Goal: Obtain resource: Download file/media

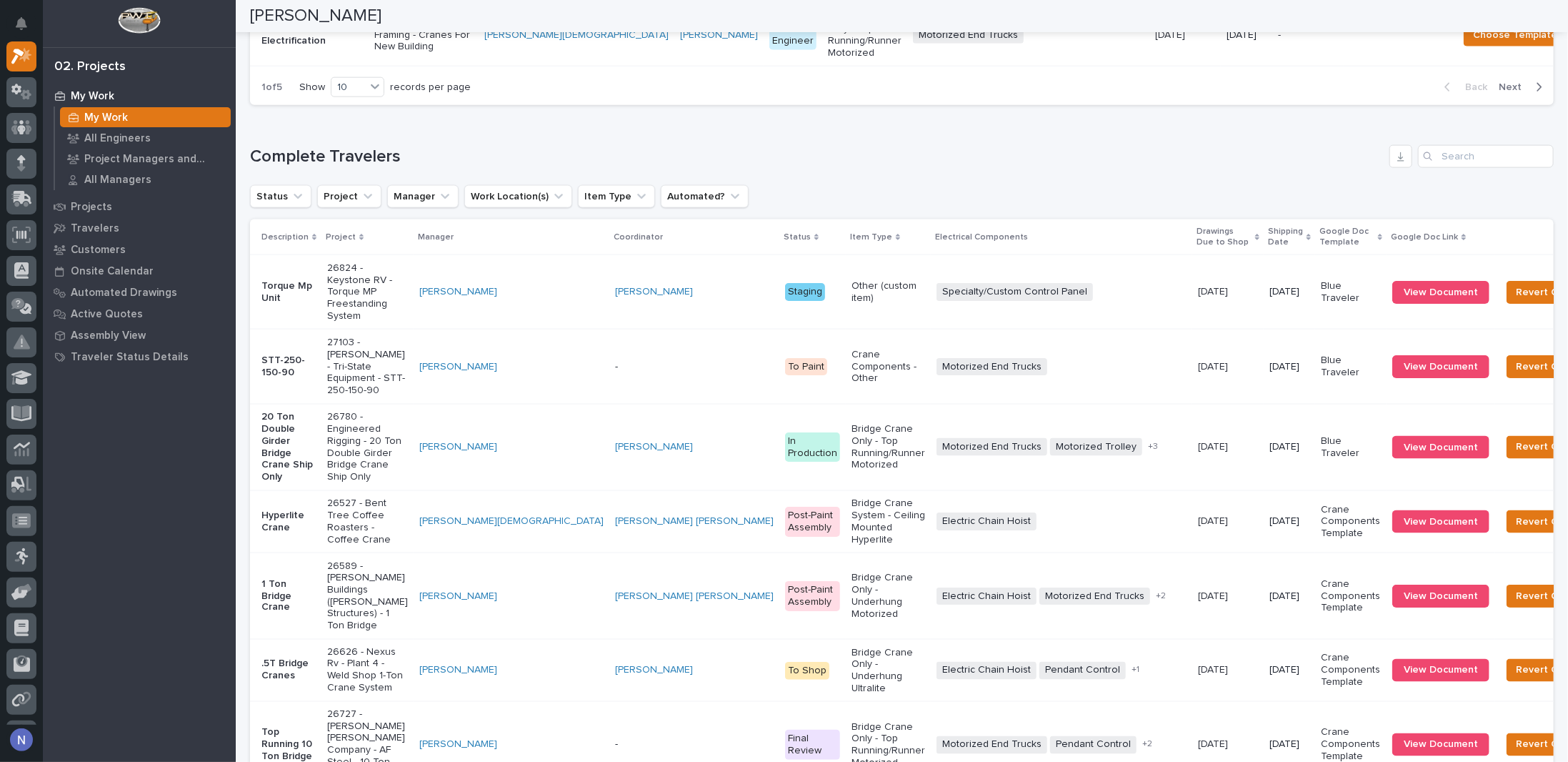
scroll to position [1310, 0]
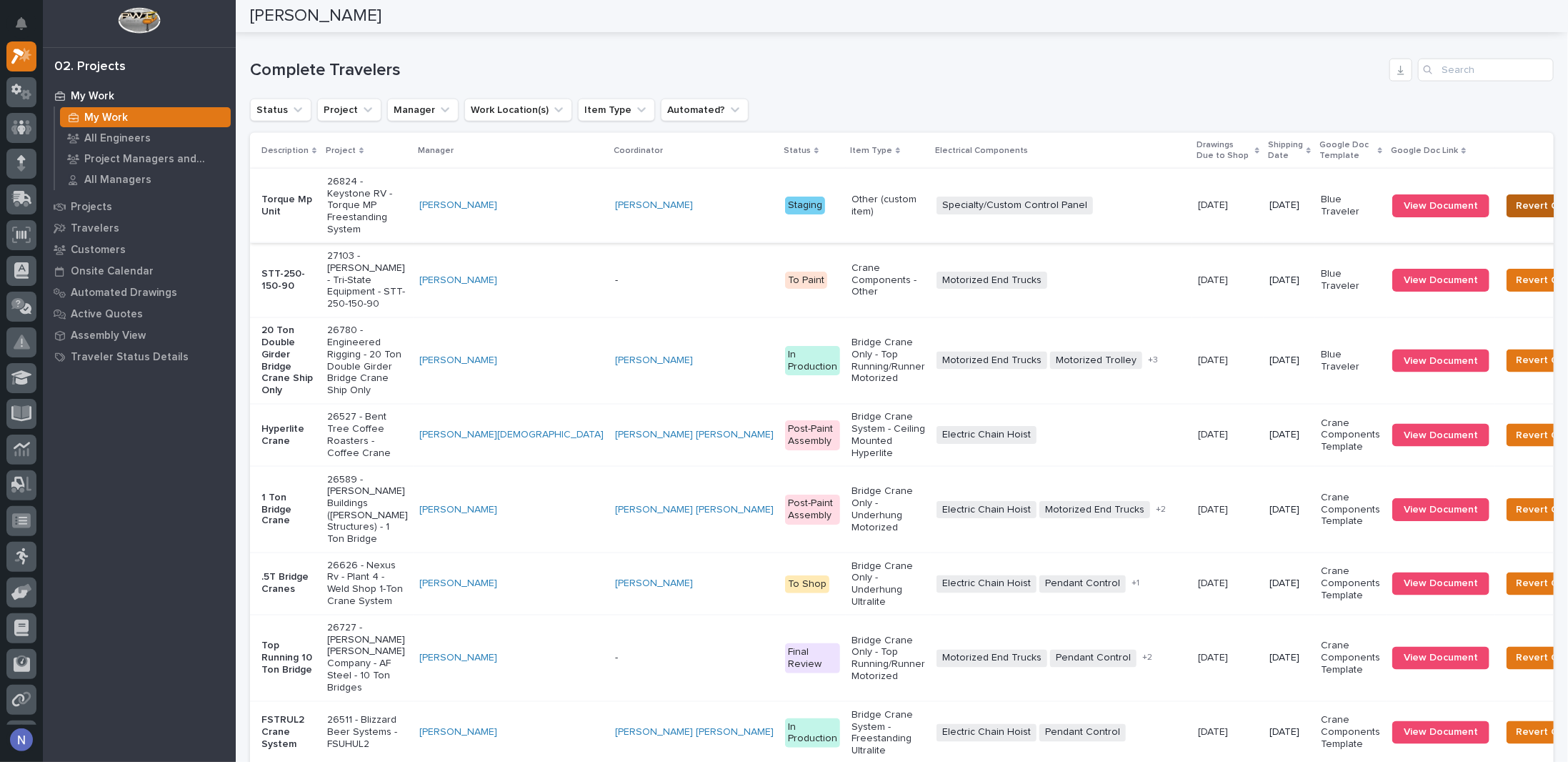
click at [1517, 214] on span "Revert Completion" at bounding box center [1561, 205] width 89 height 17
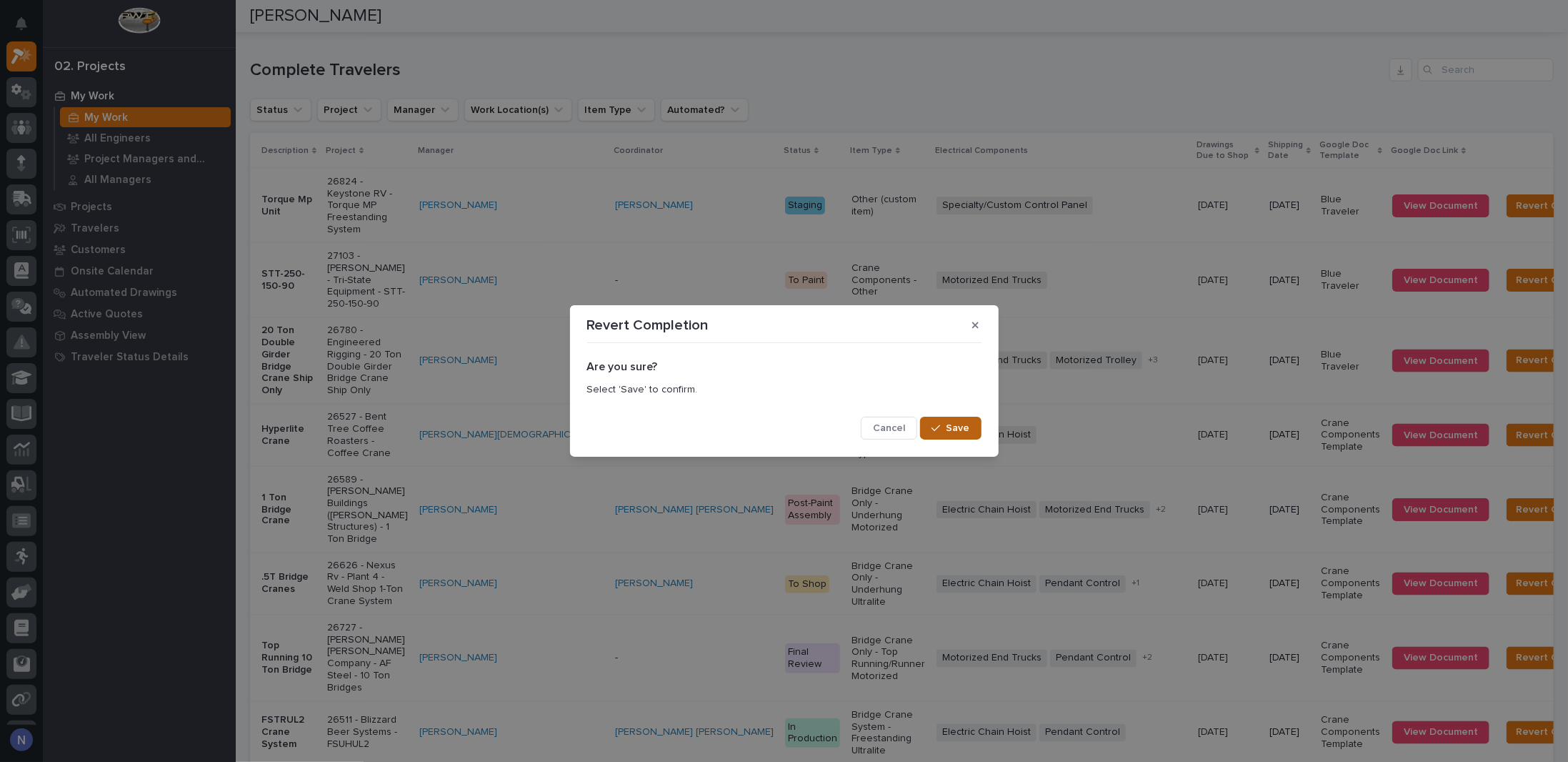
click at [970, 429] on button "Save" at bounding box center [950, 428] width 60 height 23
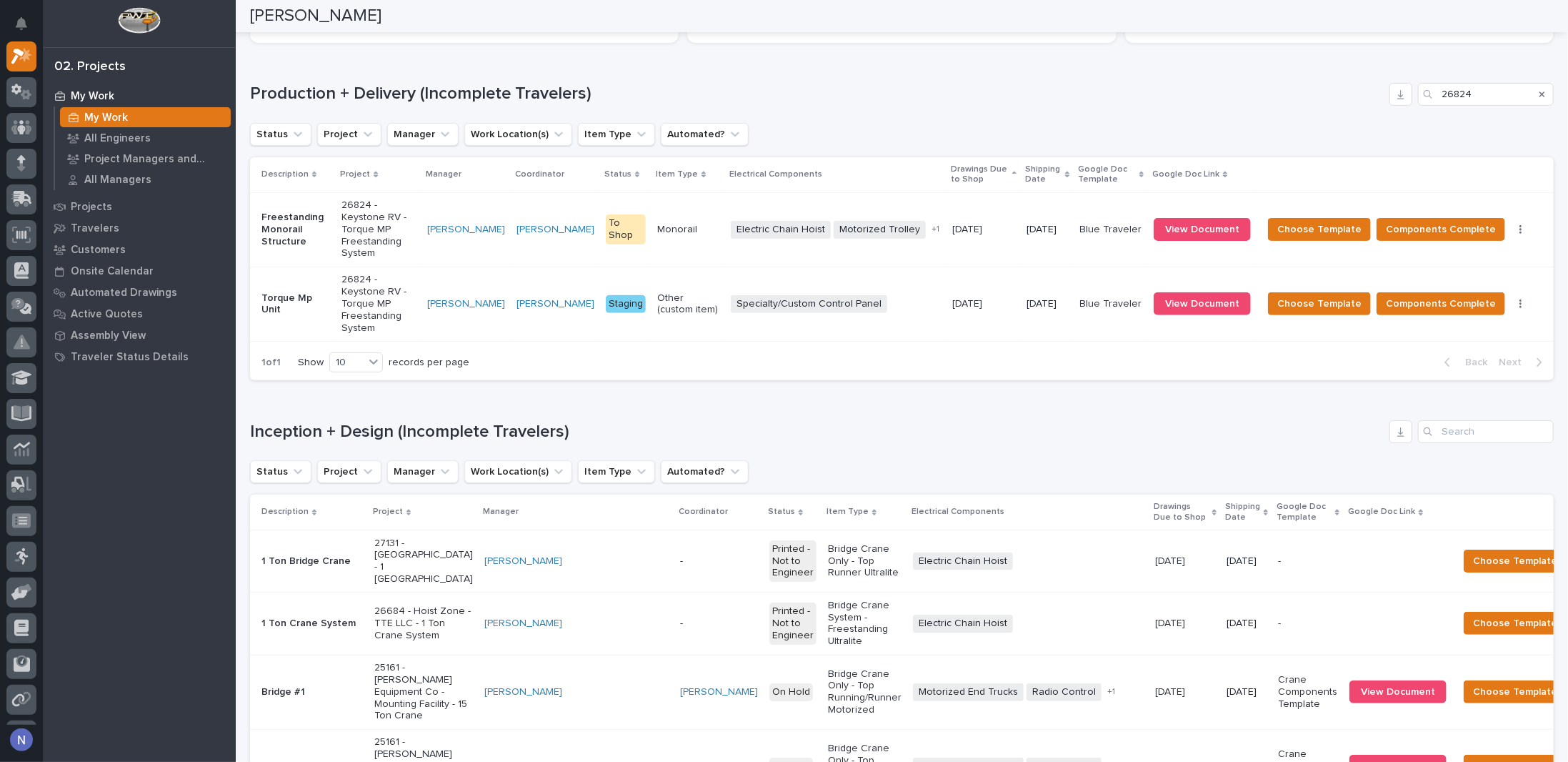
scroll to position [56, 0]
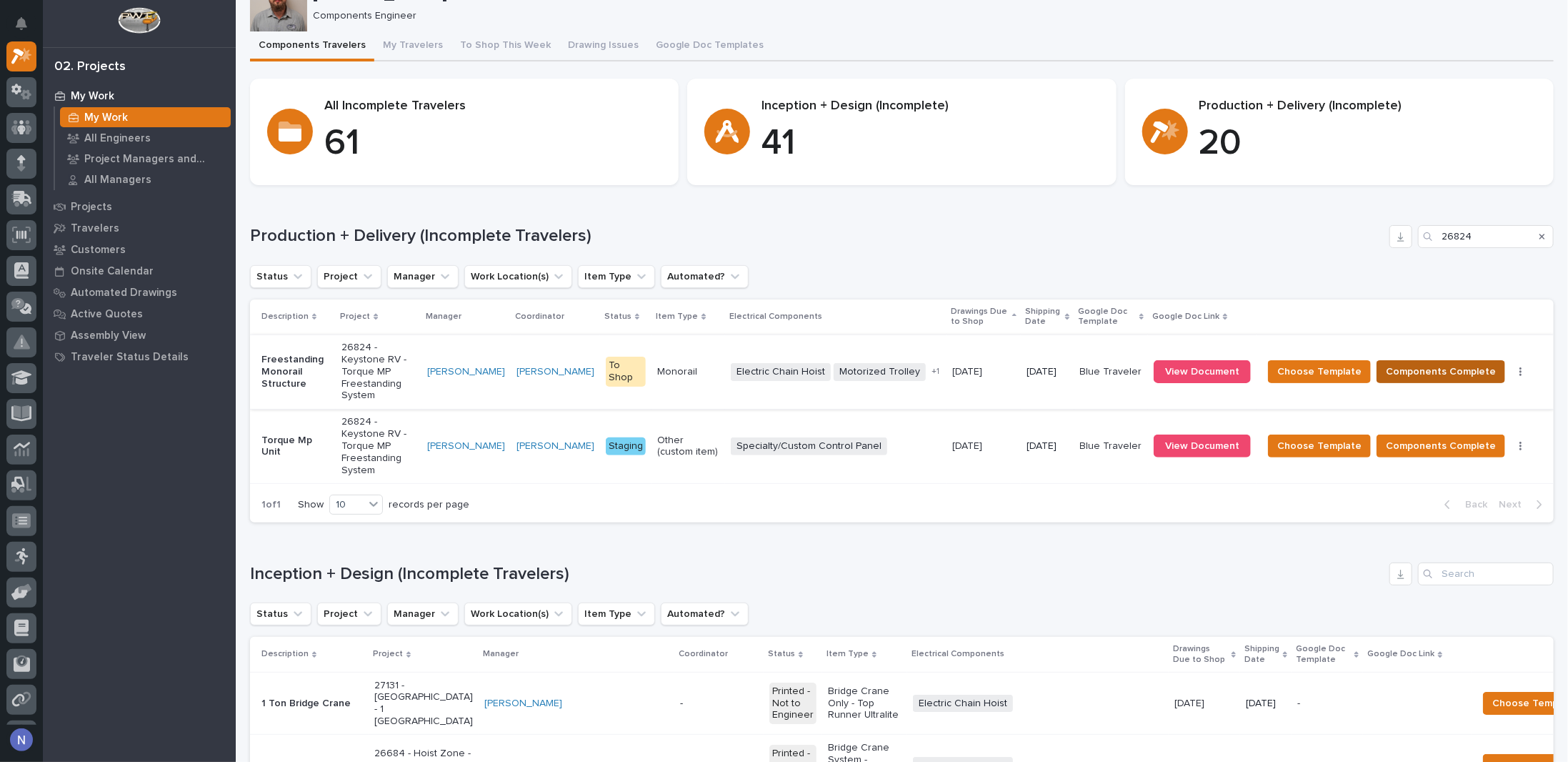
click at [1447, 363] on span "Components Complete" at bounding box center [1441, 371] width 110 height 17
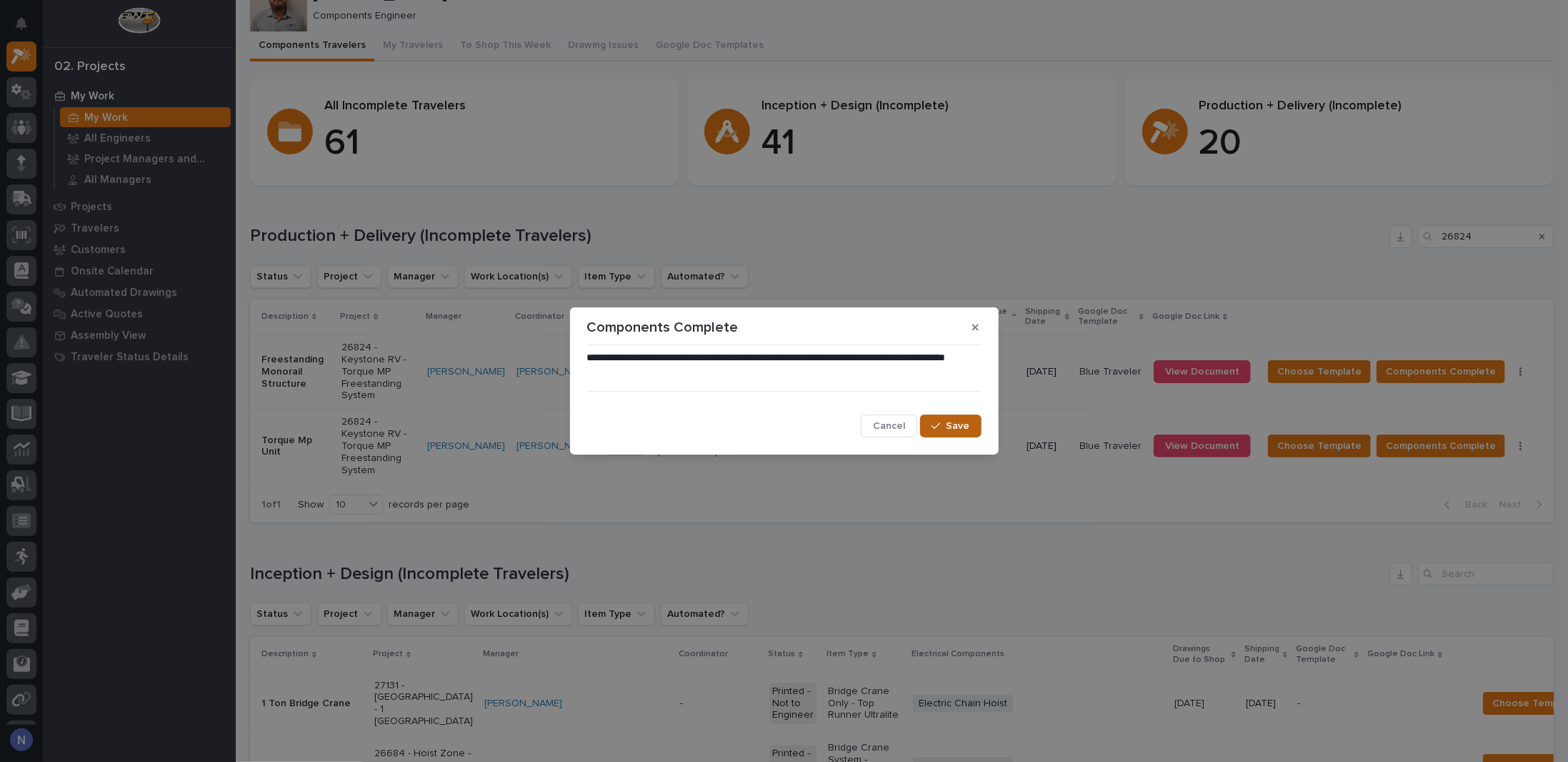
click at [974, 423] on button "Save" at bounding box center [950, 425] width 60 height 23
click at [1206, 486] on div "1 of 1 Show 10 records per page Back Next" at bounding box center [902, 504] width 1304 height 36
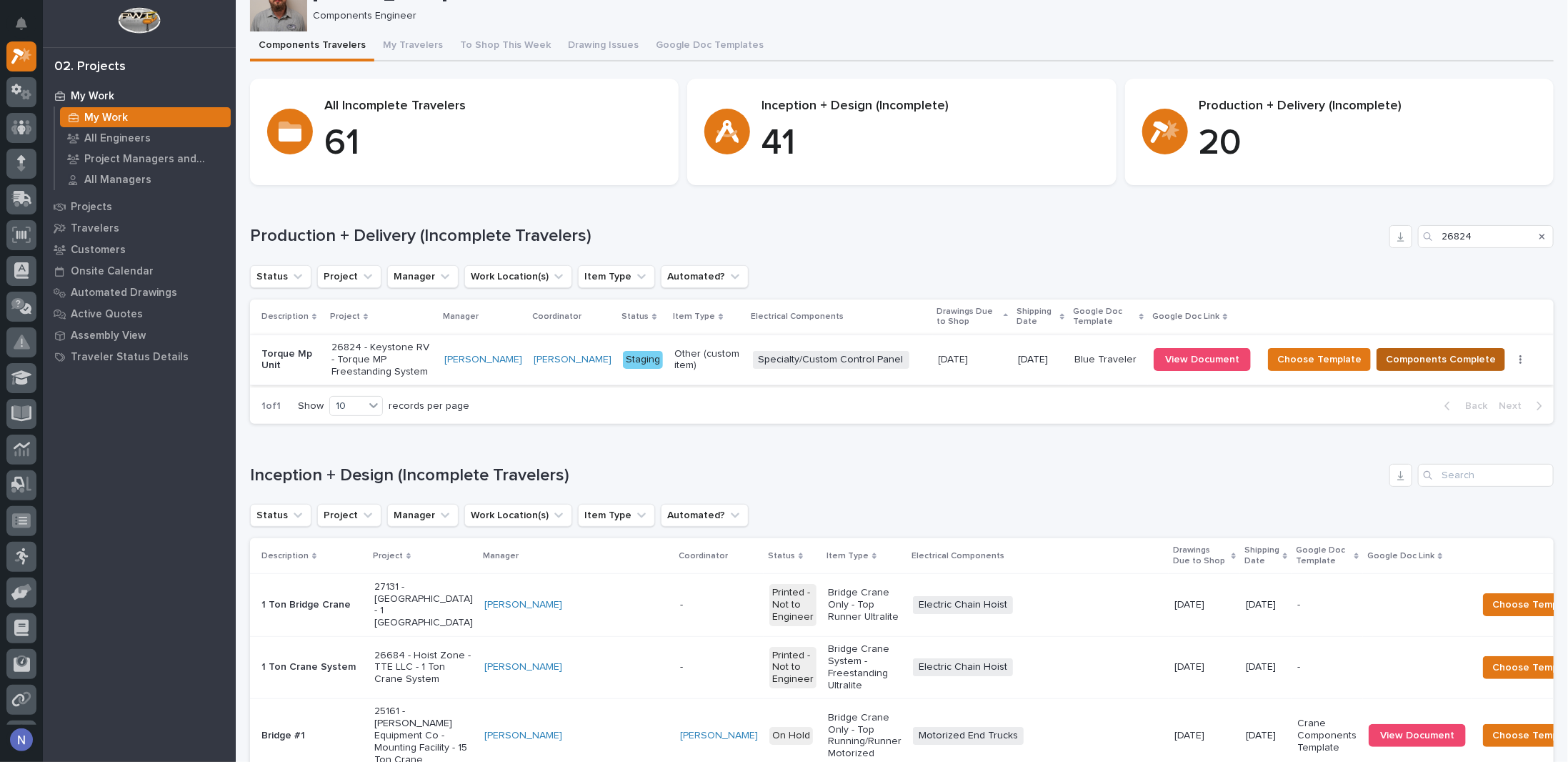
click at [1427, 358] on span "Components Complete" at bounding box center [1441, 359] width 110 height 17
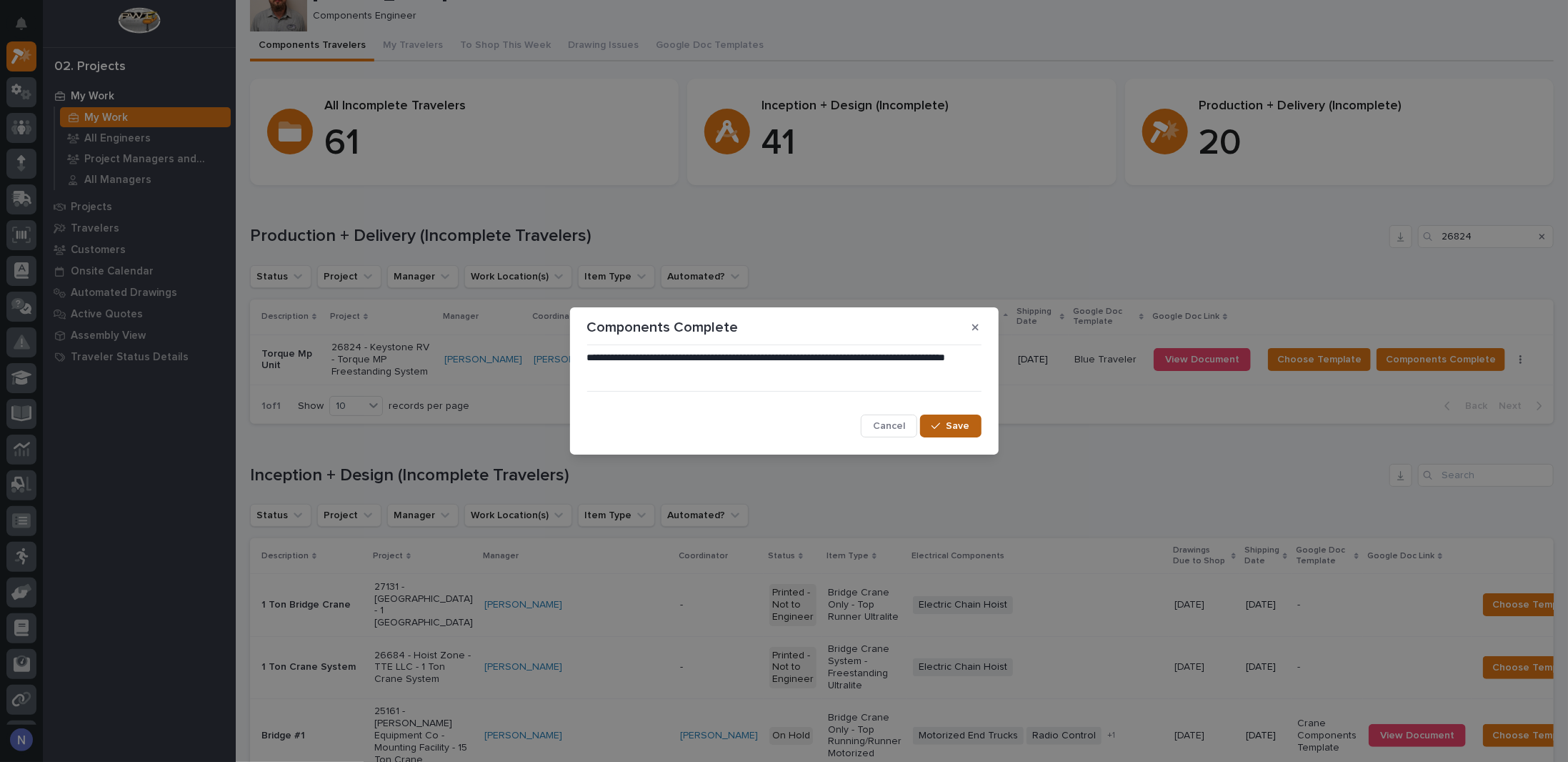
click at [928, 426] on button "Save" at bounding box center [950, 425] width 60 height 23
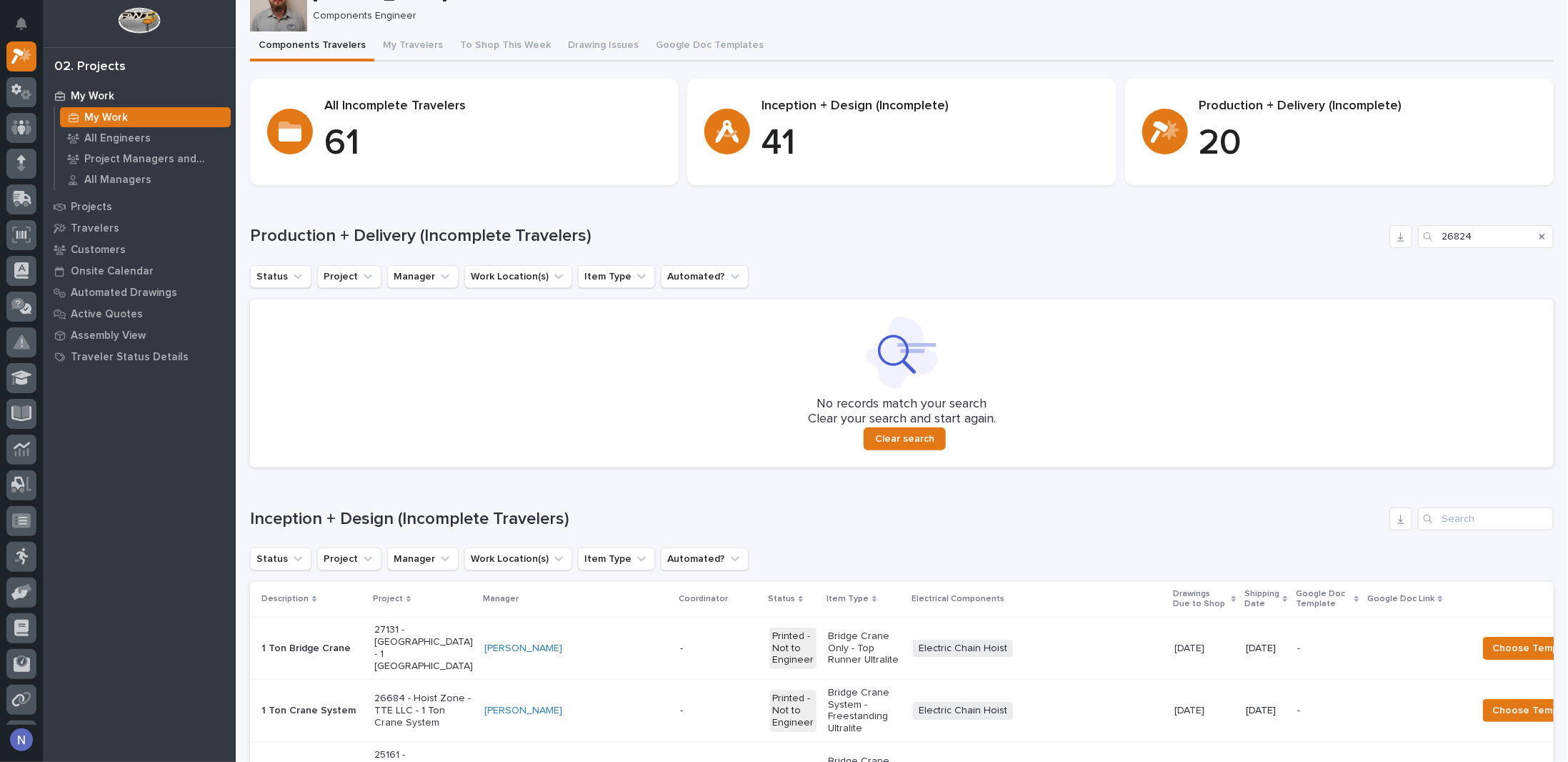
click at [1540, 237] on icon "Search" at bounding box center [1543, 237] width 5 height 9
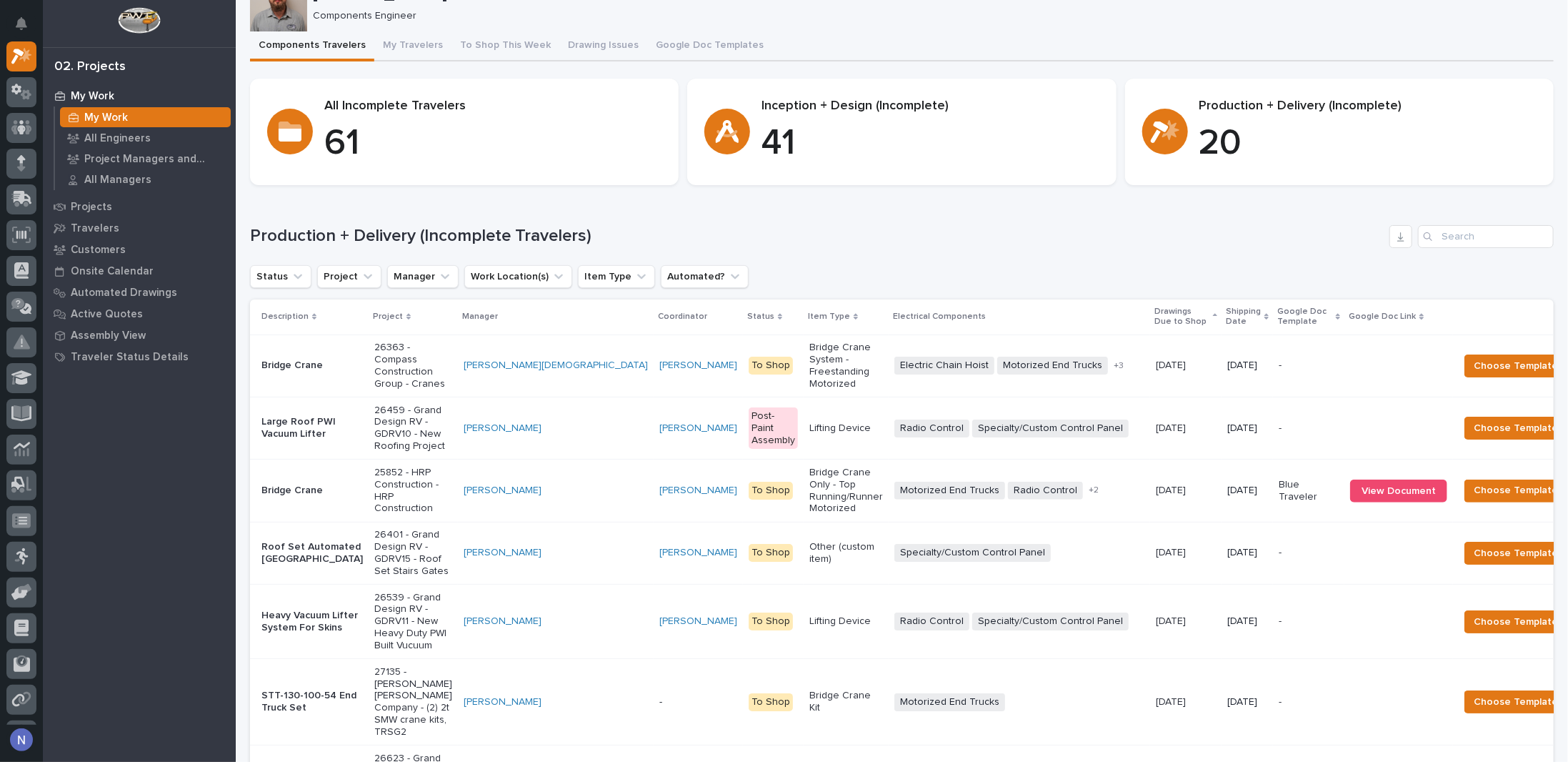
click at [1226, 312] on p "Shipping Date" at bounding box center [1243, 316] width 35 height 26
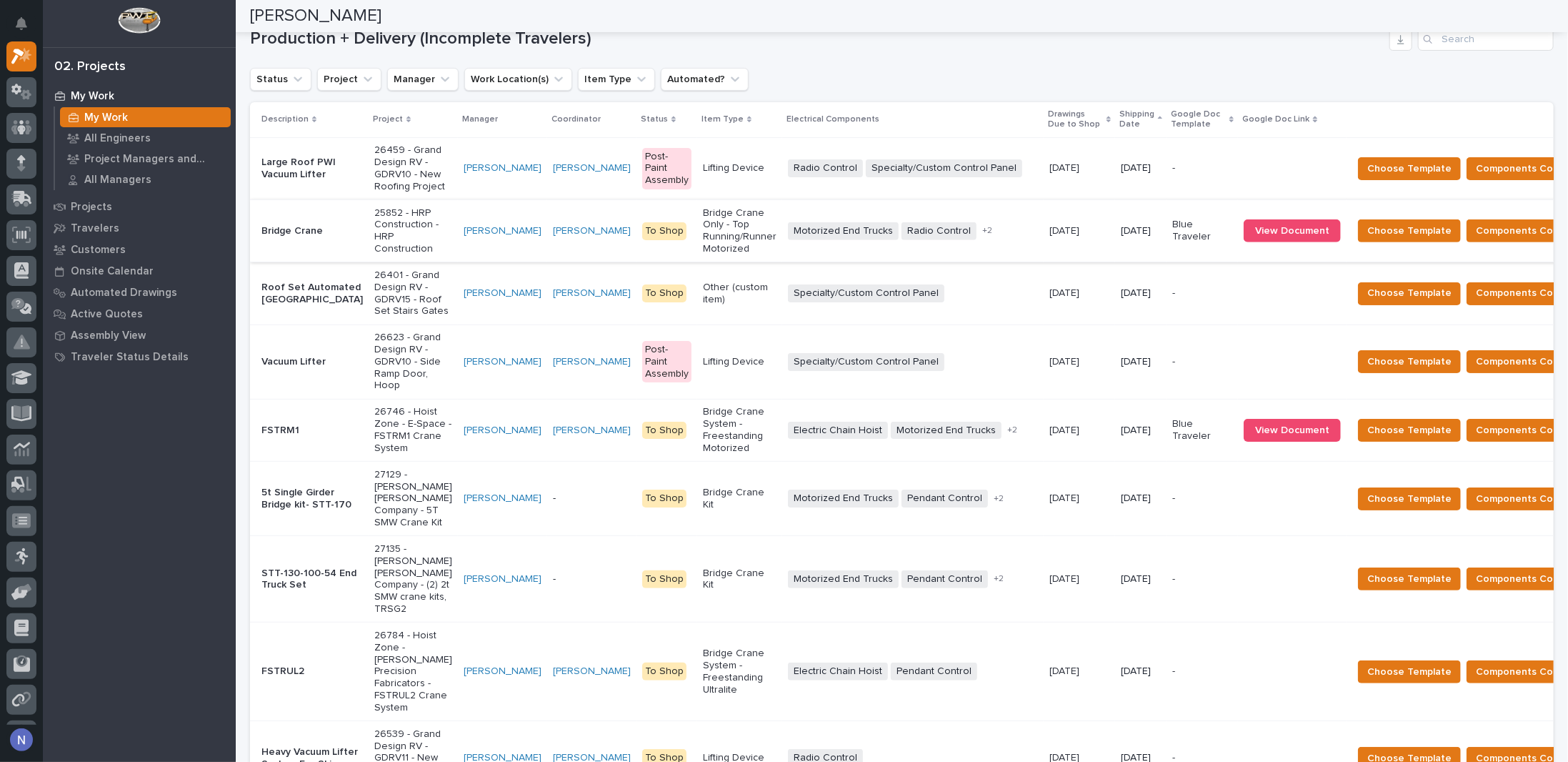
scroll to position [247, 0]
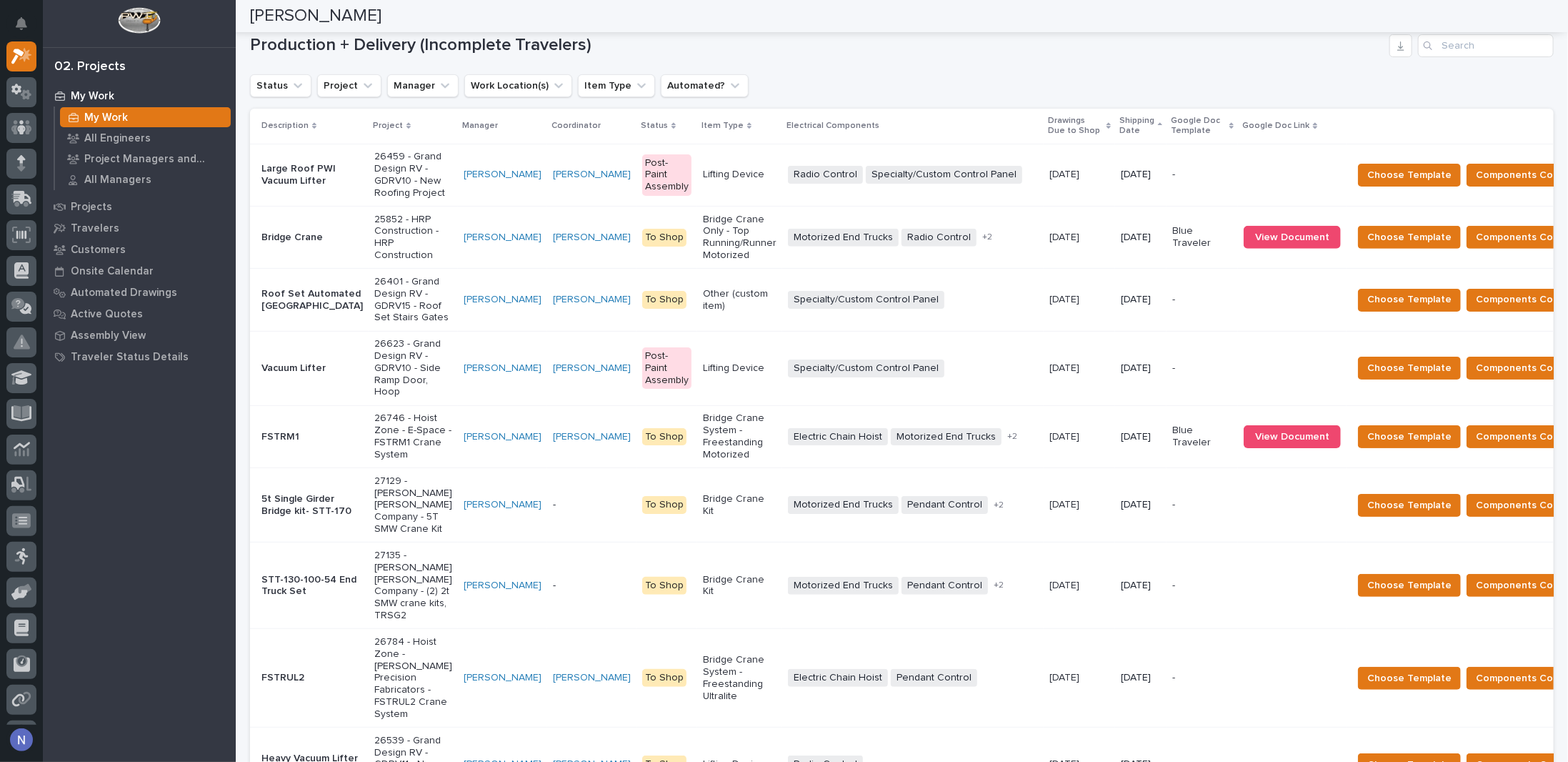
click at [548, 331] on td "[PERSON_NAME]" at bounding box center [592, 299] width 89 height 62
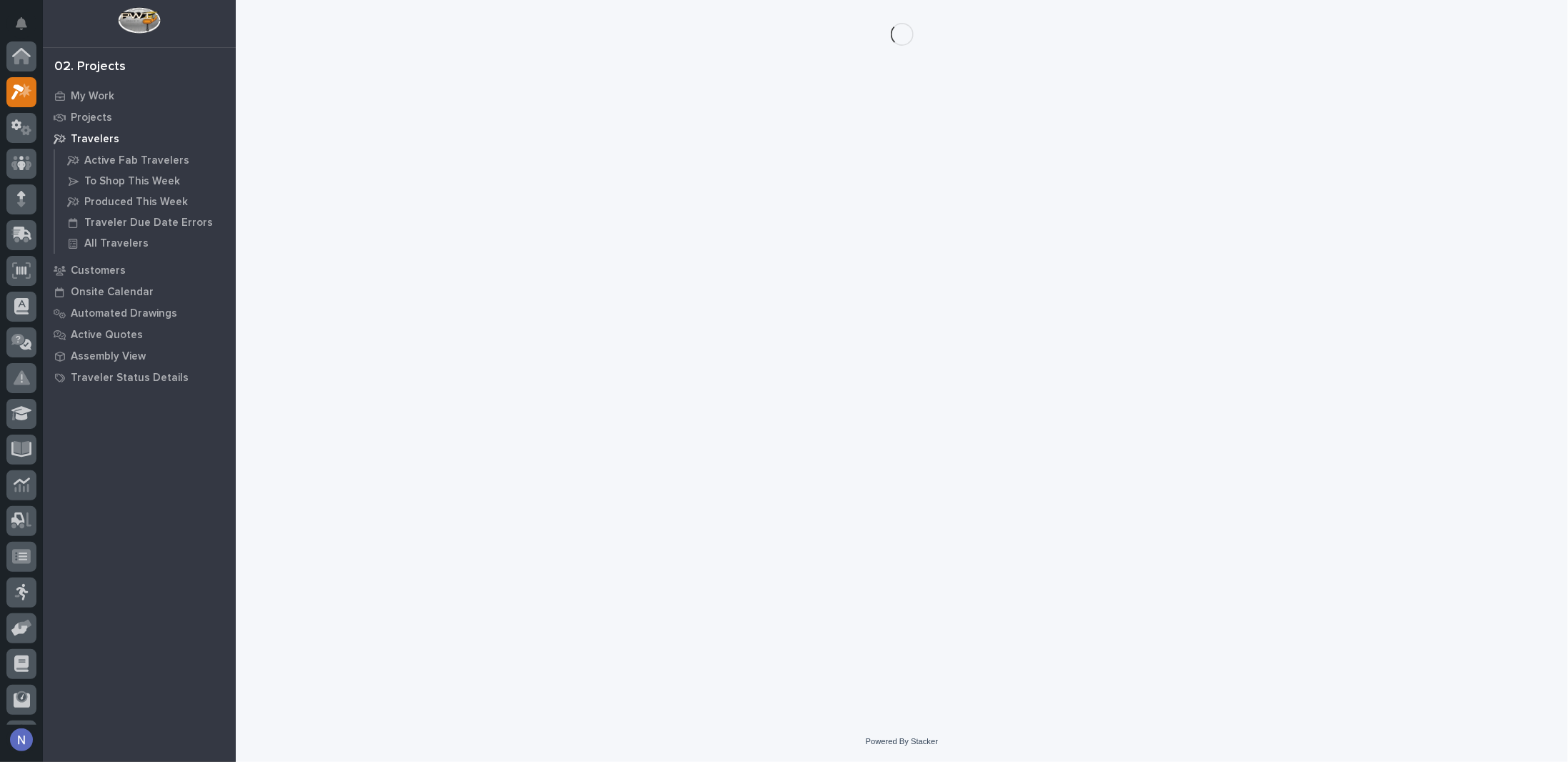
scroll to position [36, 0]
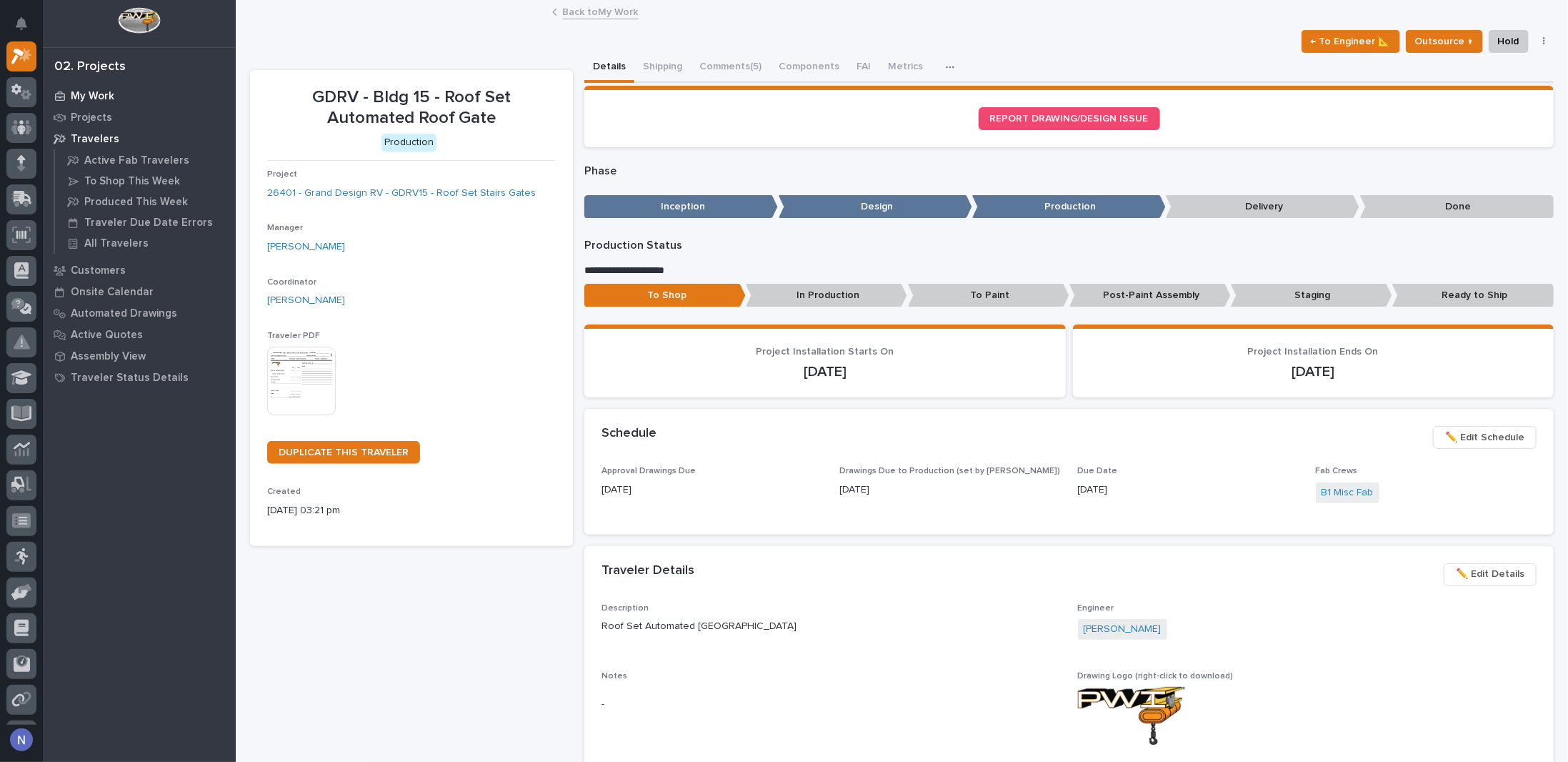
click at [110, 95] on p "My Work" at bounding box center [93, 96] width 43 height 13
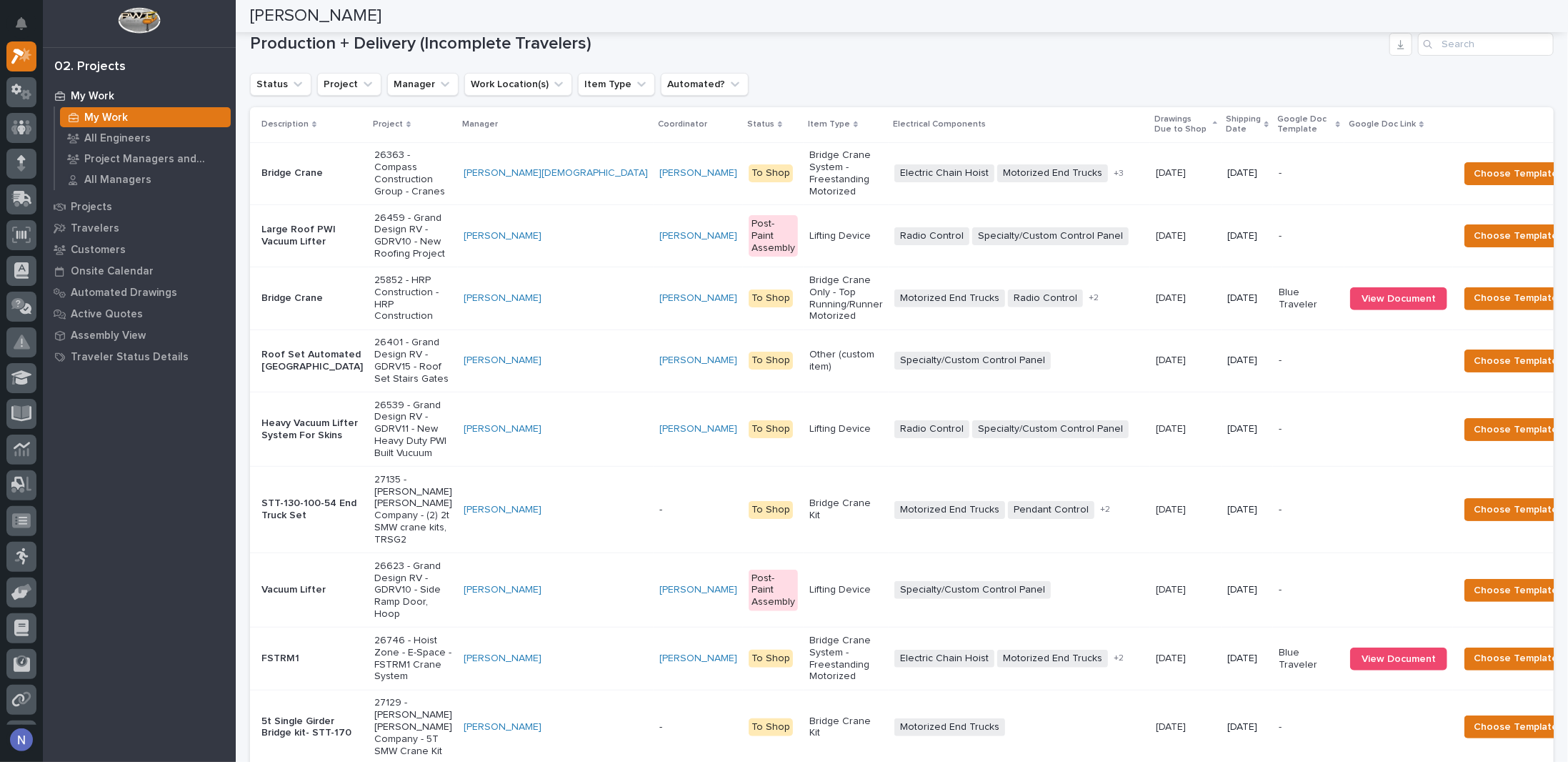
scroll to position [238, 0]
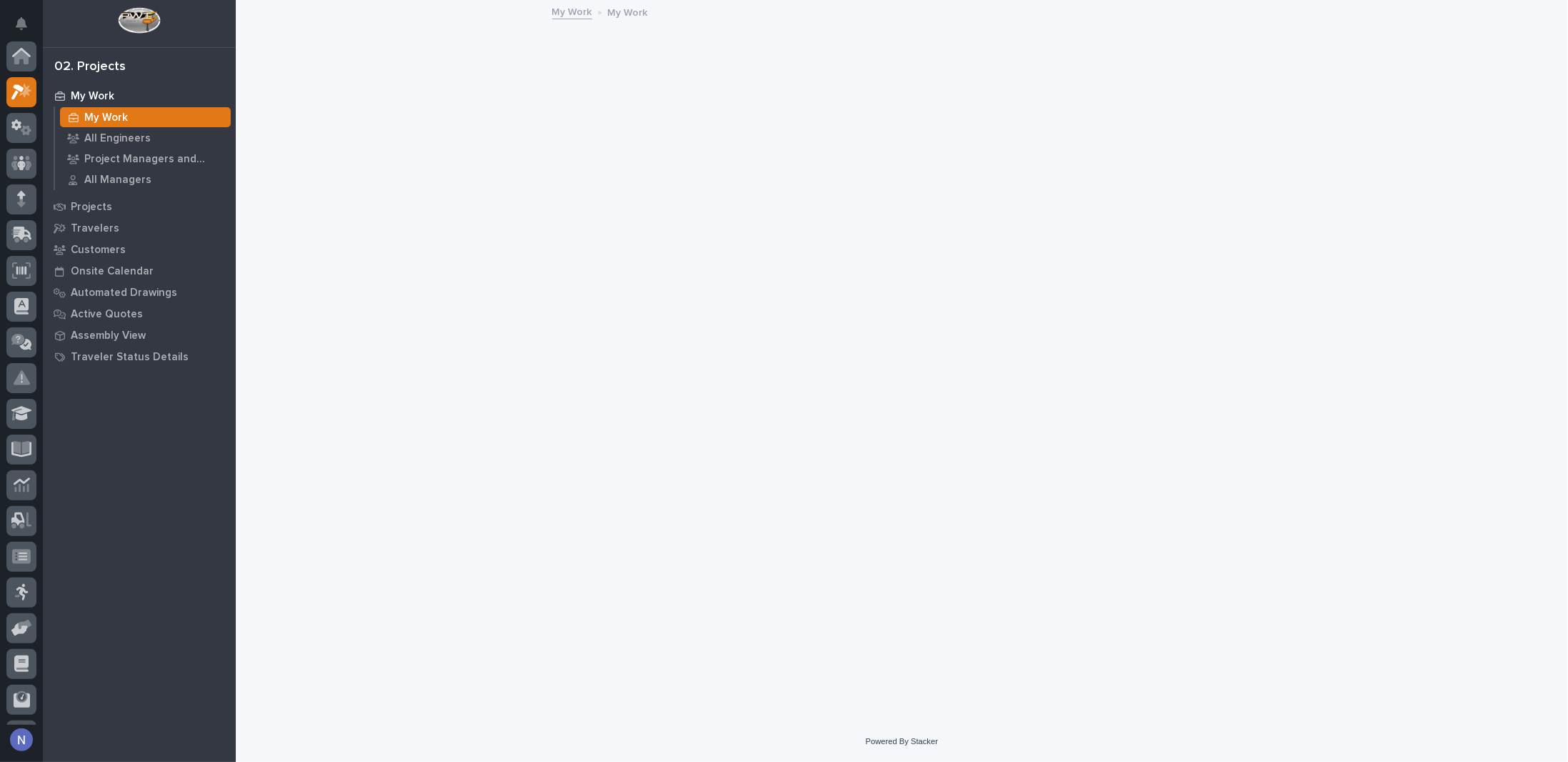
scroll to position [36, 0]
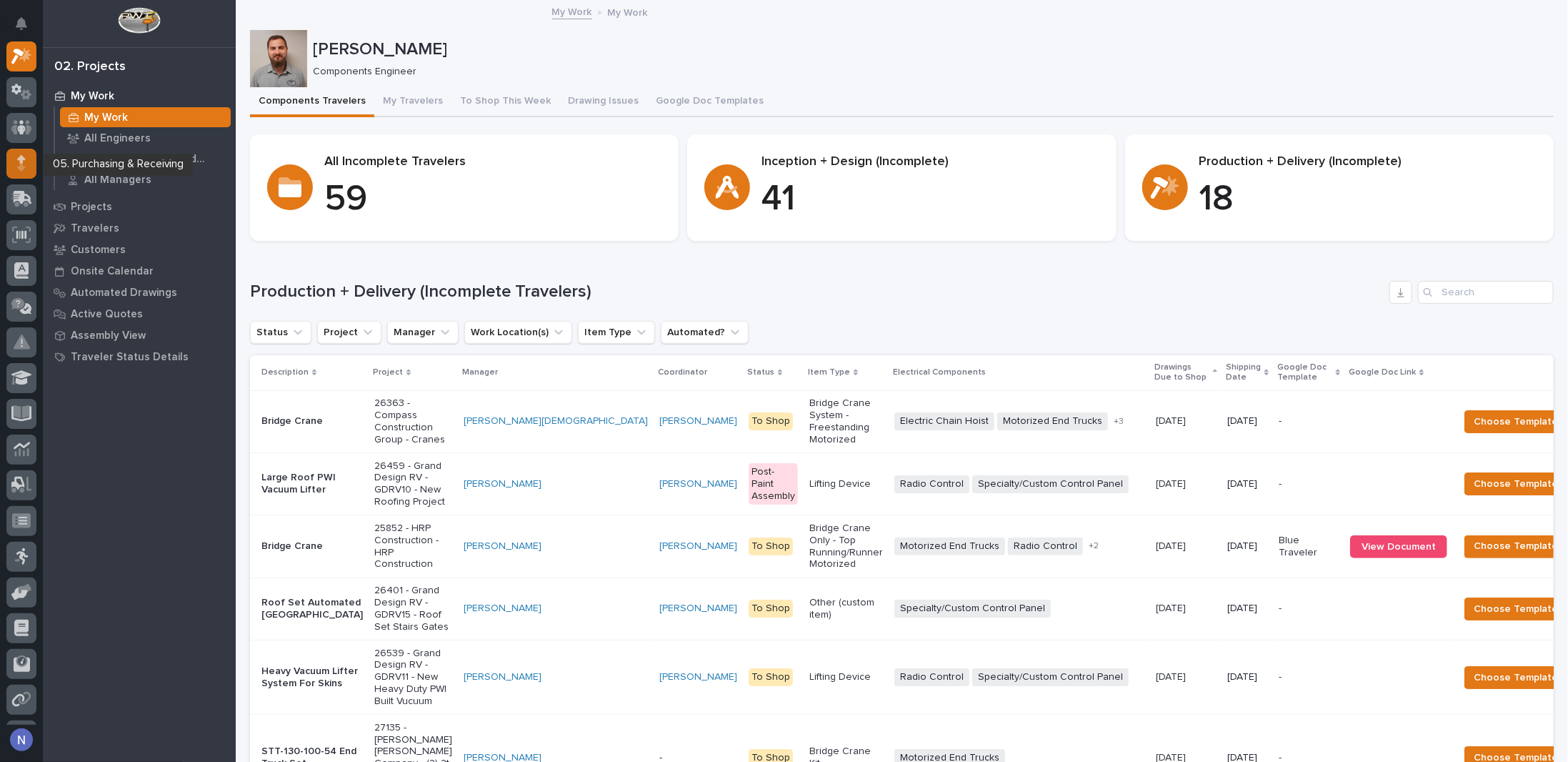
click at [16, 168] on div at bounding box center [21, 163] width 30 height 30
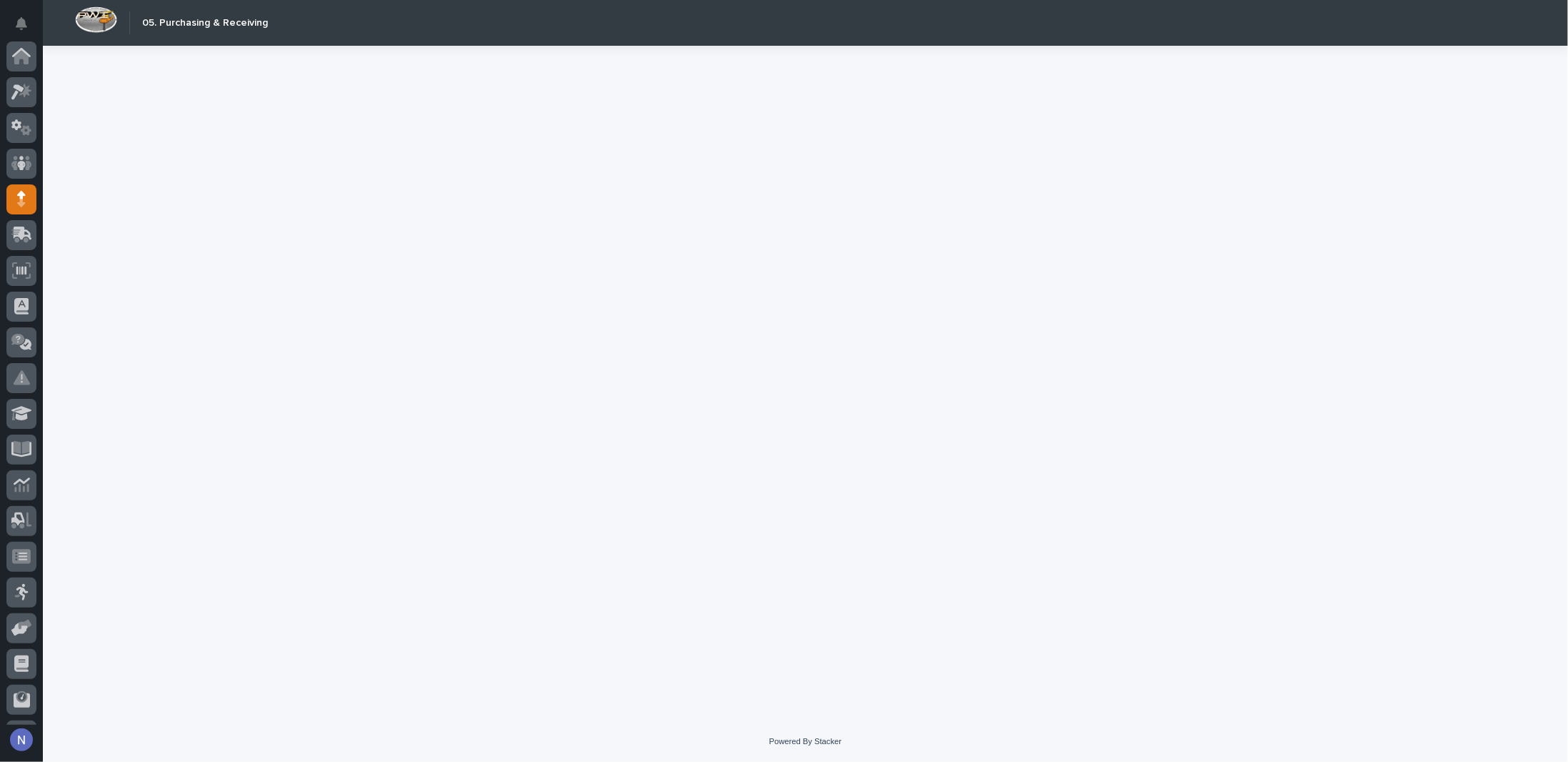
scroll to position [103, 0]
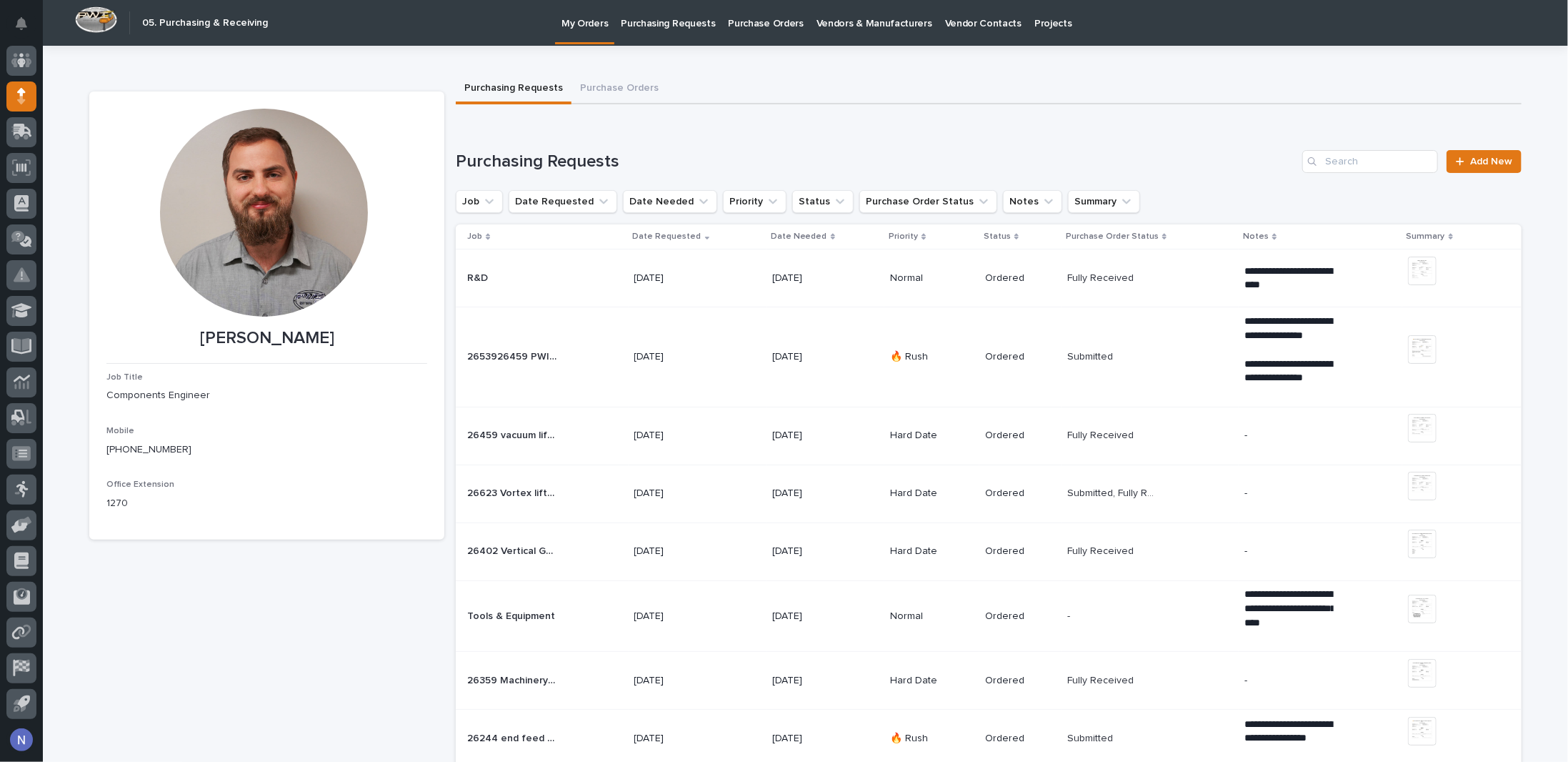
click at [648, 21] on p "Purchasing Requests" at bounding box center [667, 14] width 95 height 30
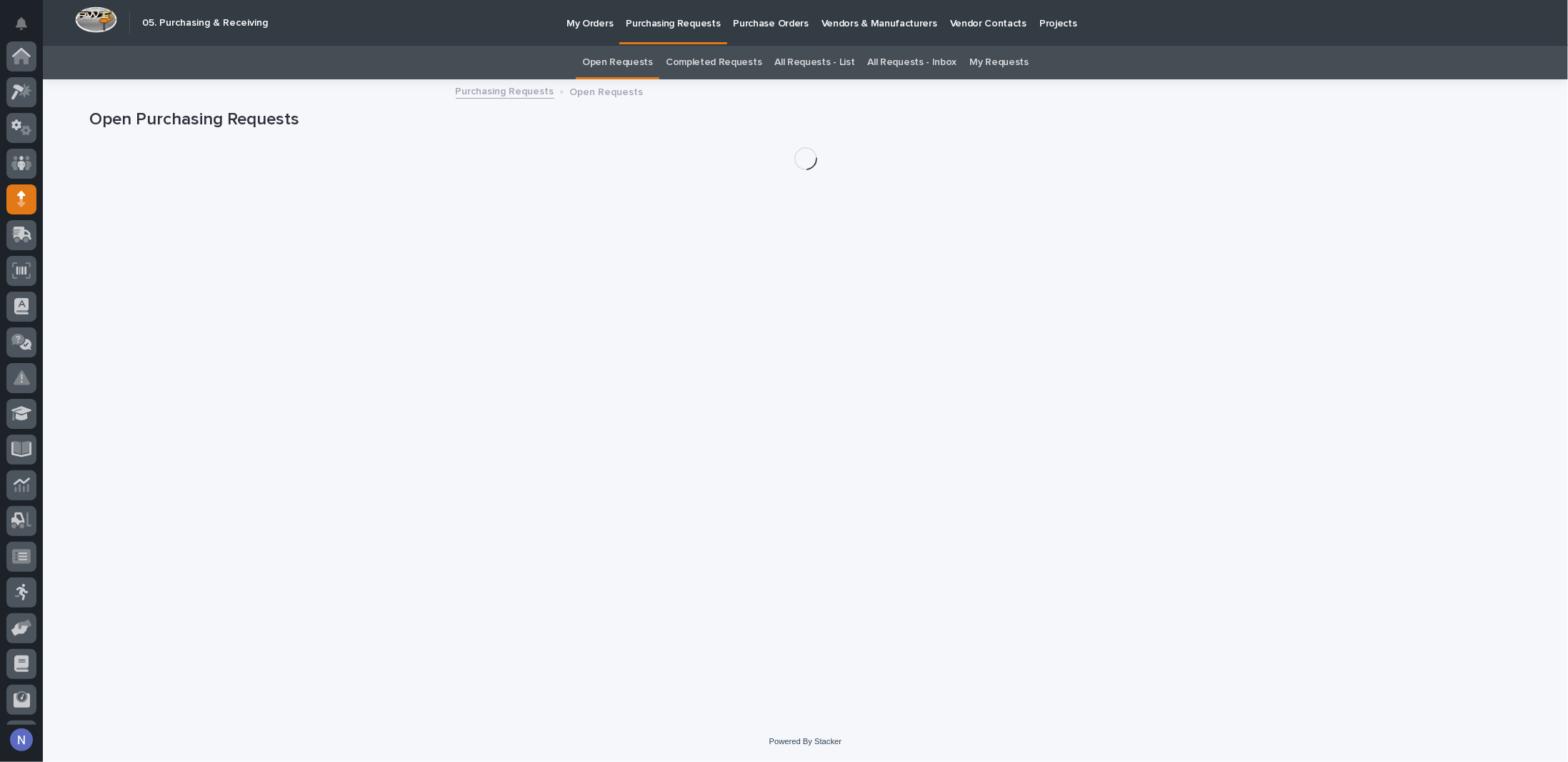
scroll to position [103, 0]
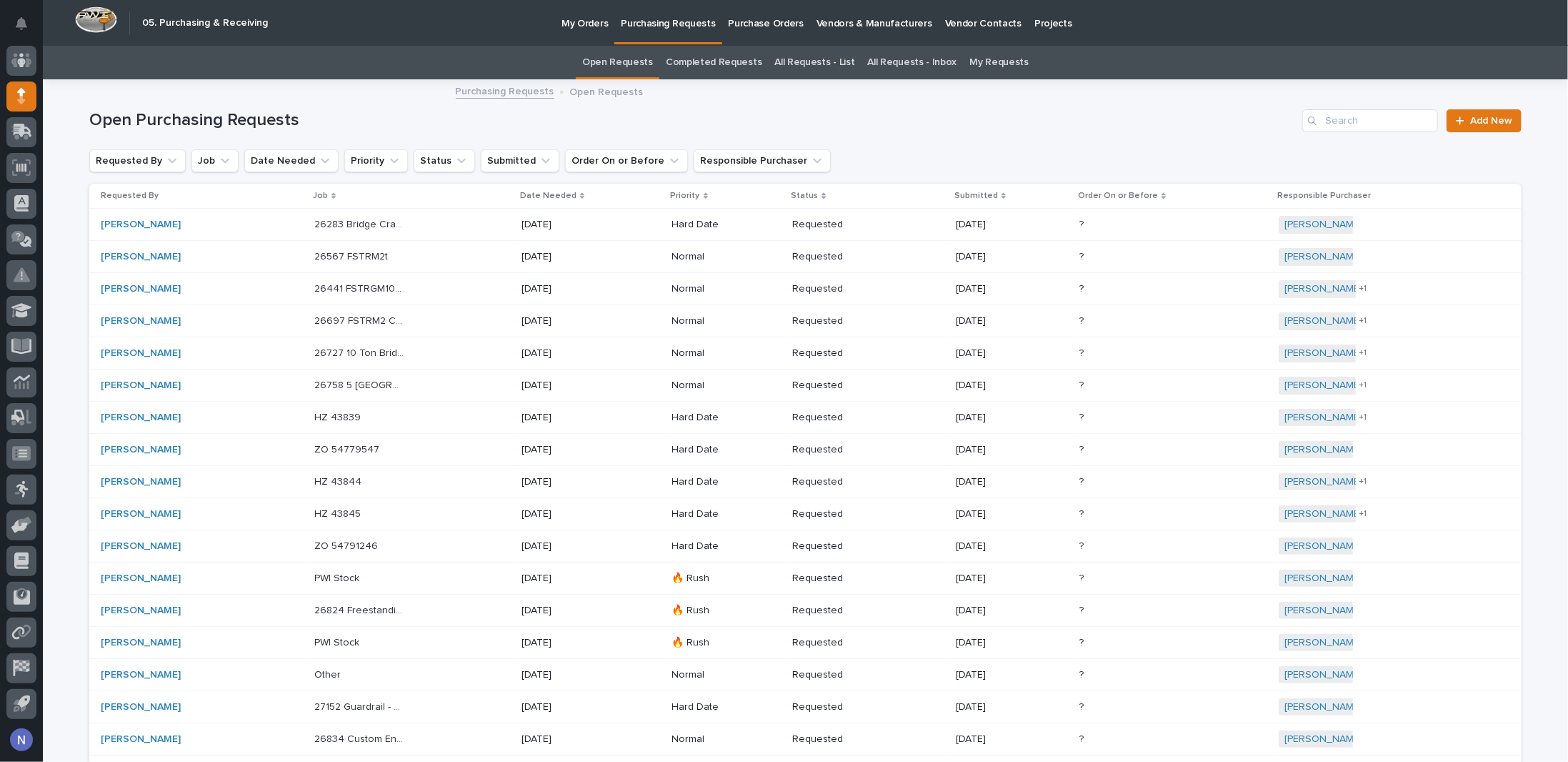
click at [813, 60] on link "All Requests - List" at bounding box center [814, 62] width 80 height 33
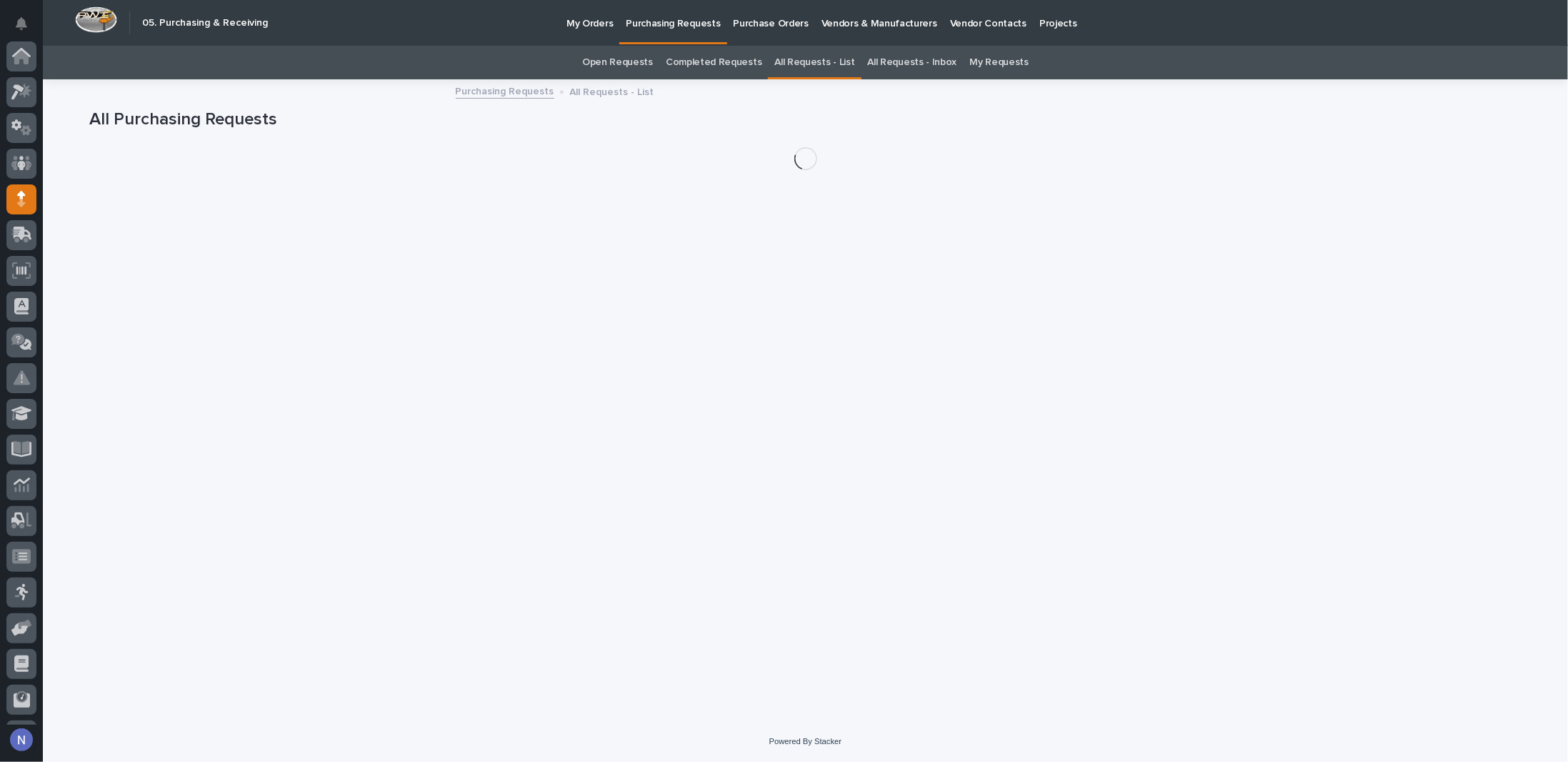
scroll to position [103, 0]
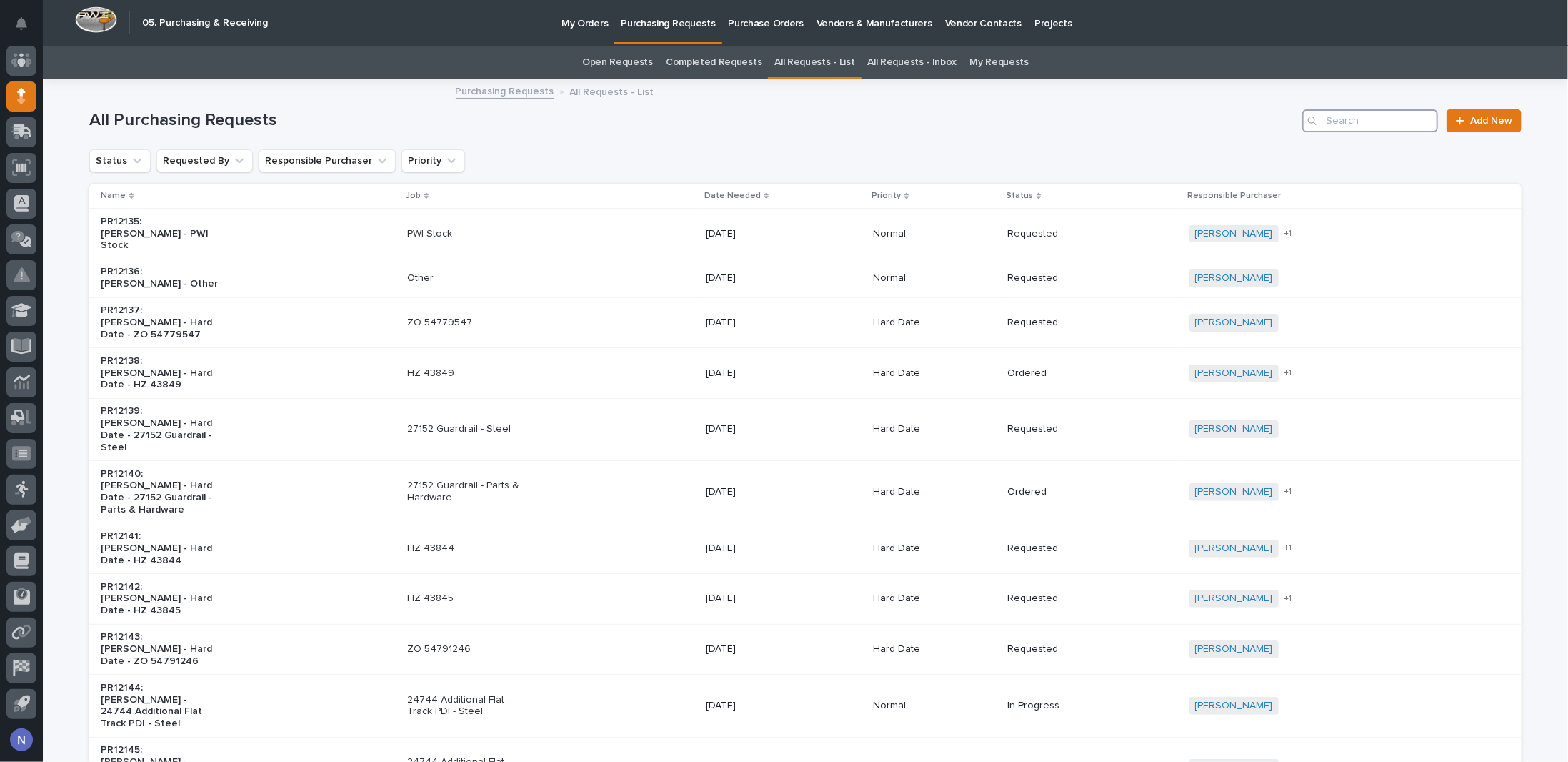
click at [1407, 122] on input "Search" at bounding box center [1370, 120] width 136 height 23
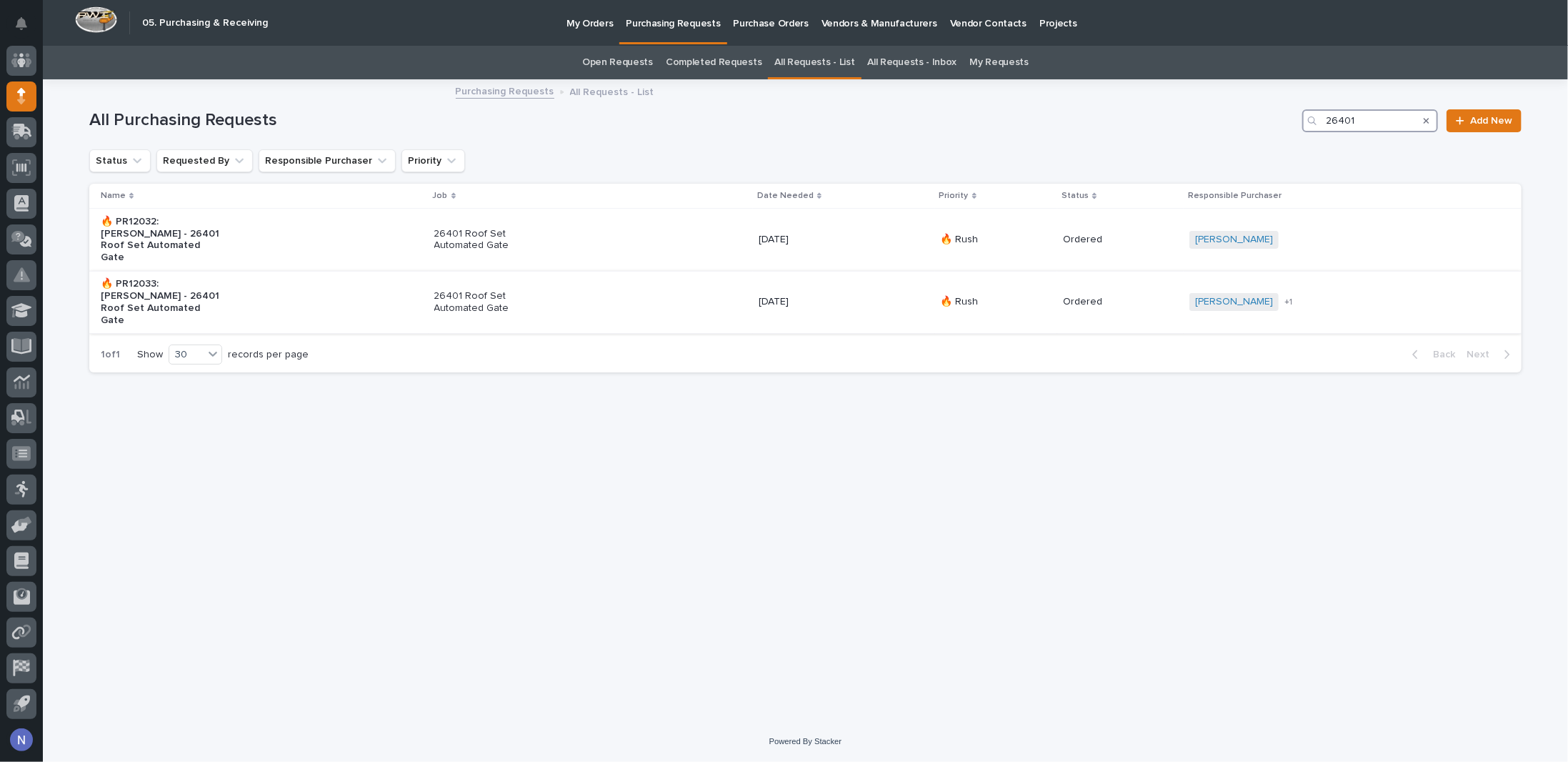
type input "26401"
click at [607, 292] on div "26401 Roof Set Automated Gate" at bounding box center [591, 303] width 313 height 36
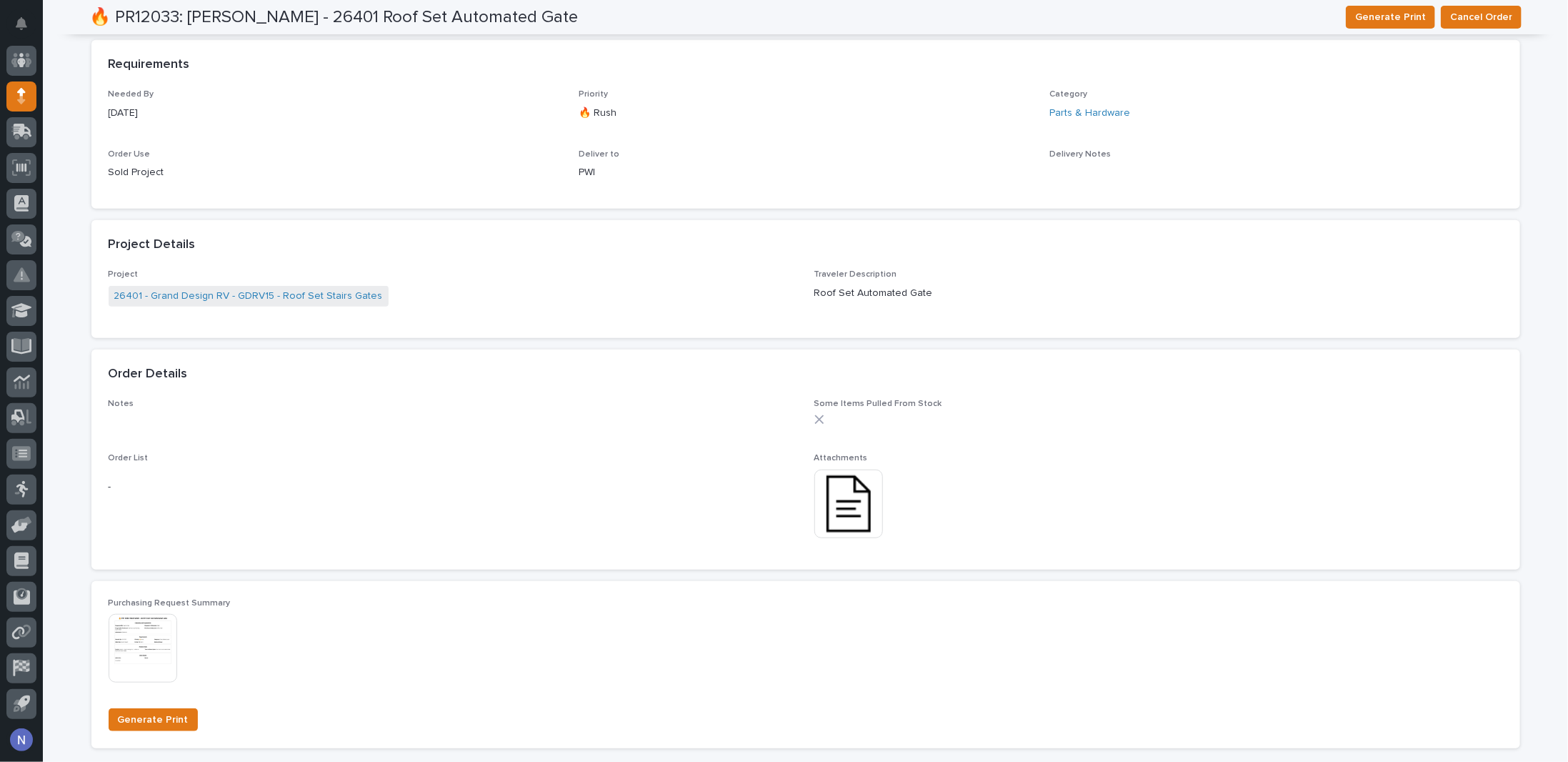
scroll to position [476, 0]
click at [849, 489] on img at bounding box center [848, 502] width 68 height 68
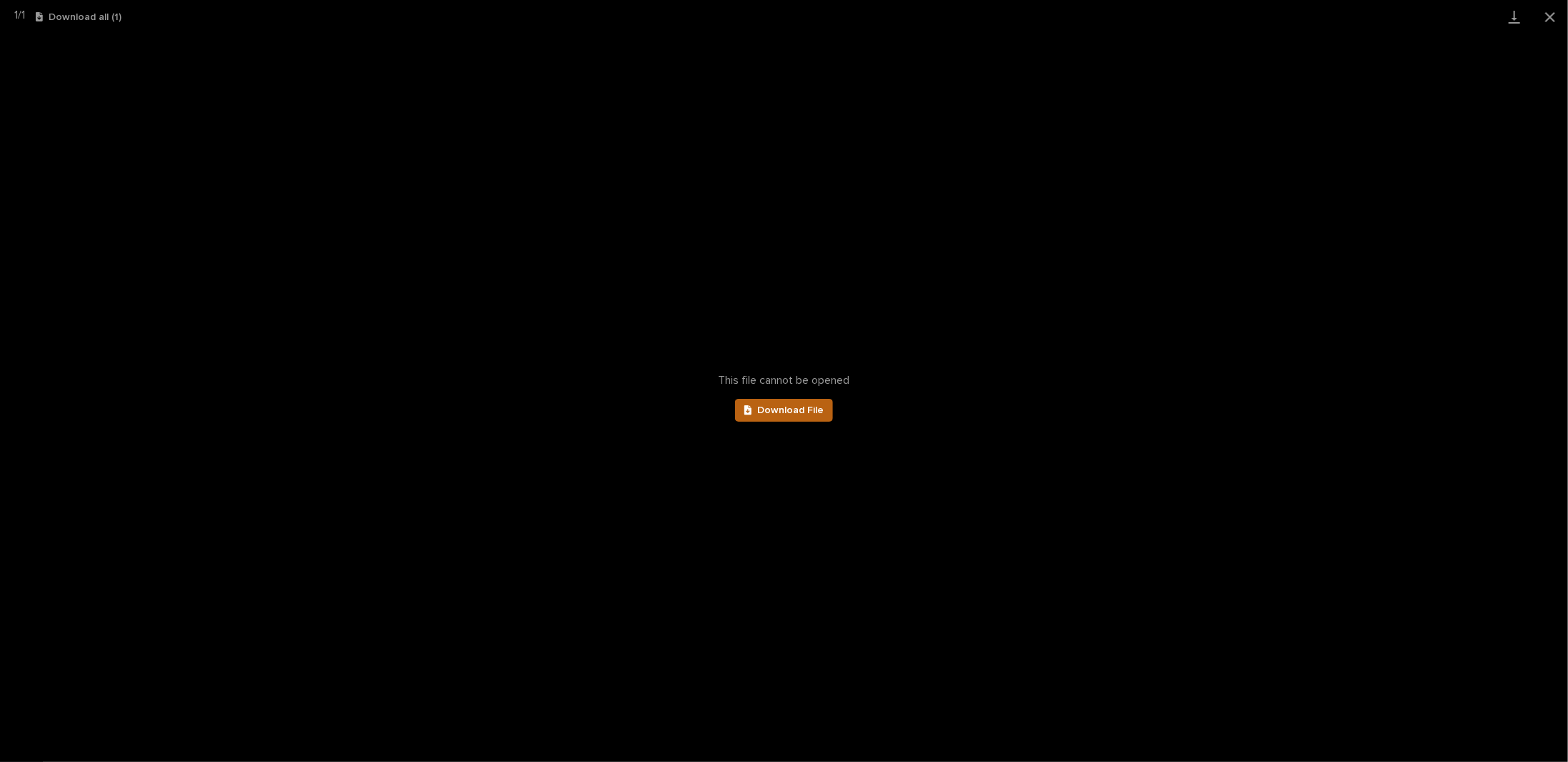
click at [756, 417] on link "Download File" at bounding box center [784, 410] width 98 height 23
